Goal: Task Accomplishment & Management: Complete application form

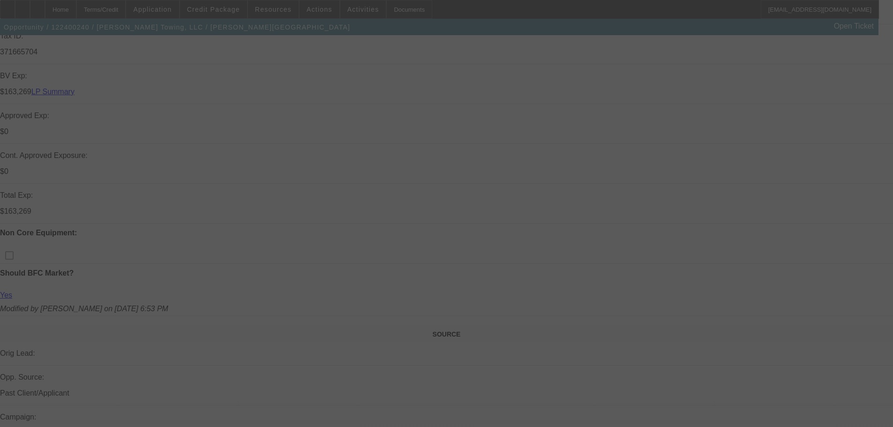
scroll to position [328, 0]
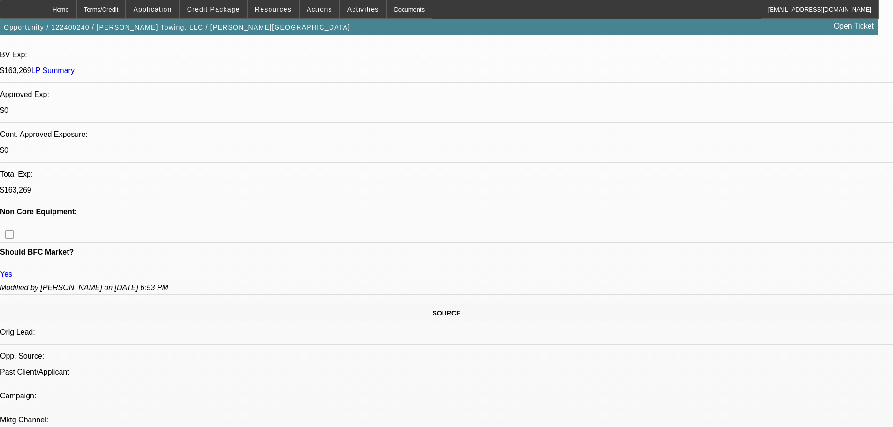
select select "0"
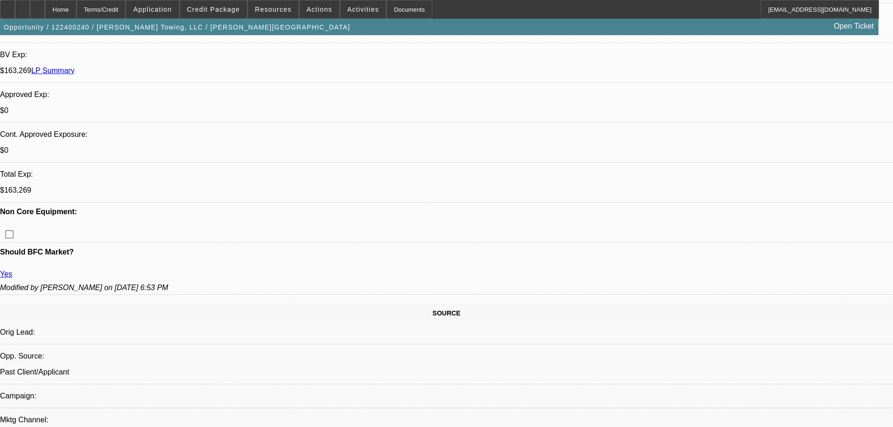
select select "0"
select select "1"
select select "2"
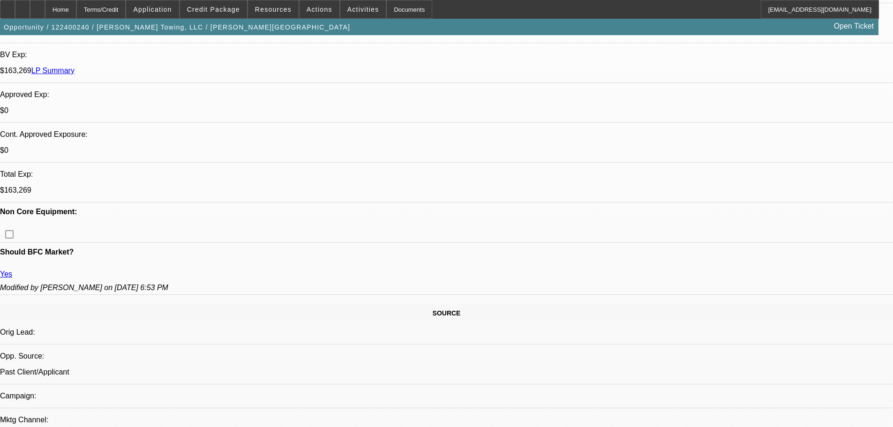
select select "6"
select select "1"
select select "3"
select select "6"
select select "1"
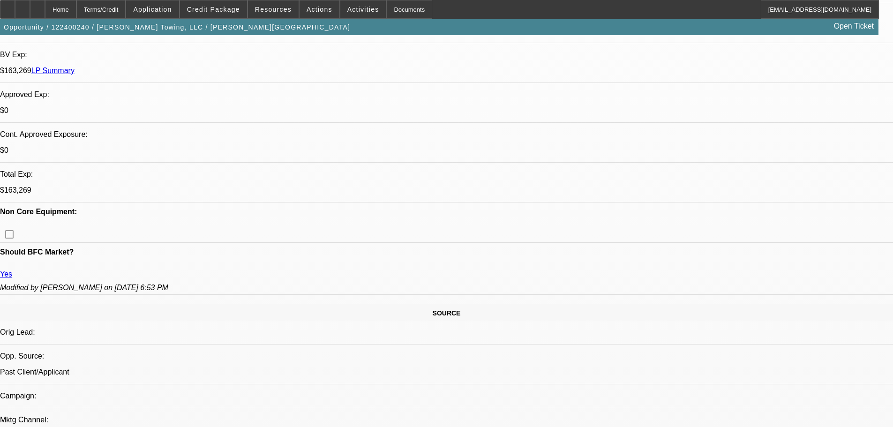
select select "3"
select select "6"
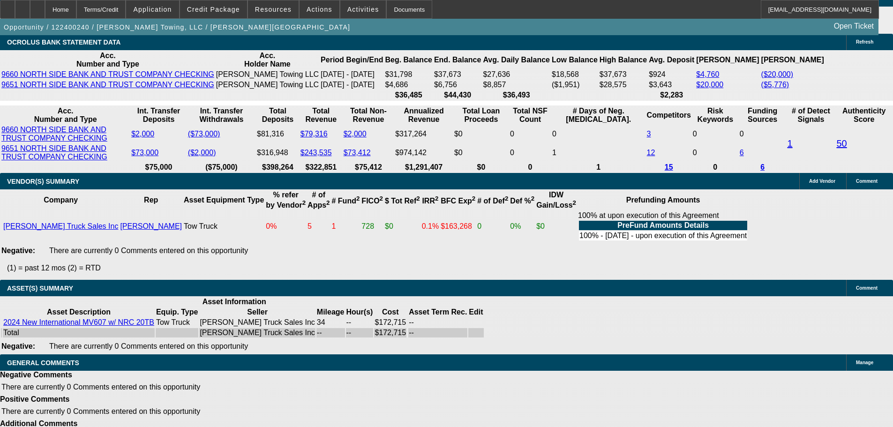
scroll to position [2015, 0]
